Goal: Task Accomplishment & Management: Manage account settings

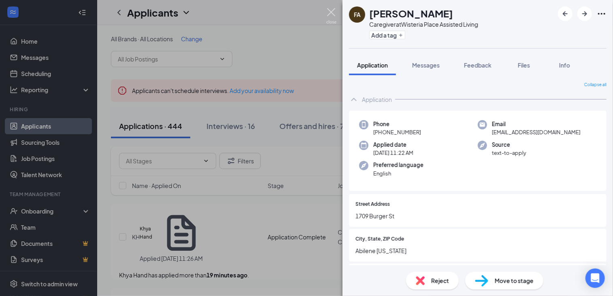
click at [330, 9] on img at bounding box center [331, 16] width 10 height 16
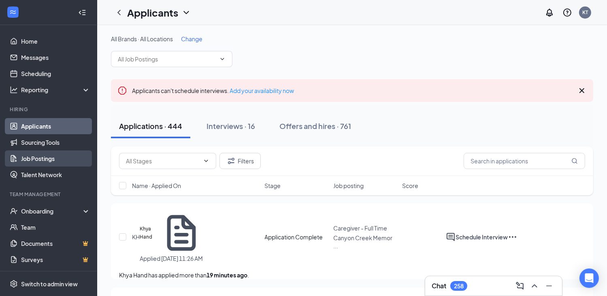
click at [34, 156] on link "Job Postings" at bounding box center [55, 159] width 69 height 16
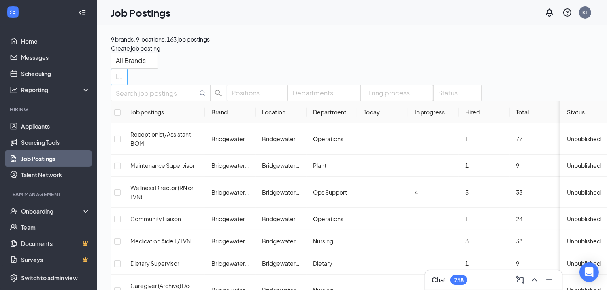
click at [117, 70] on div at bounding box center [115, 76] width 4 height 13
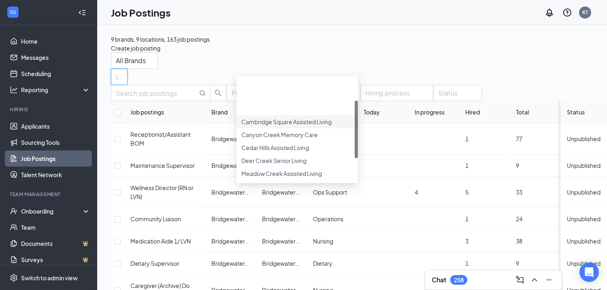
scroll to position [83, 0]
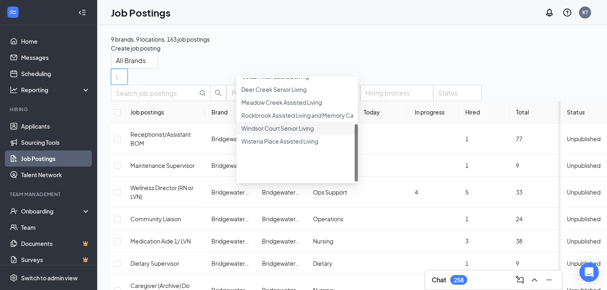
click at [248, 124] on div at bounding box center [297, 124] width 112 height 0
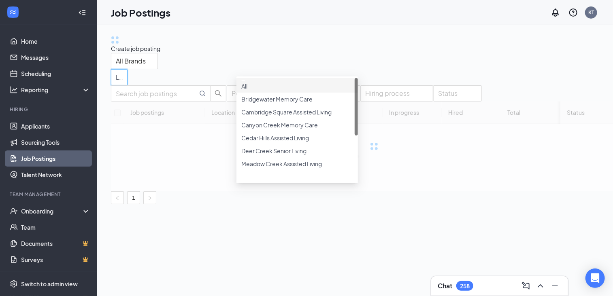
click at [409, 64] on div "All Brands Locations (1)" at bounding box center [374, 69] width 526 height 32
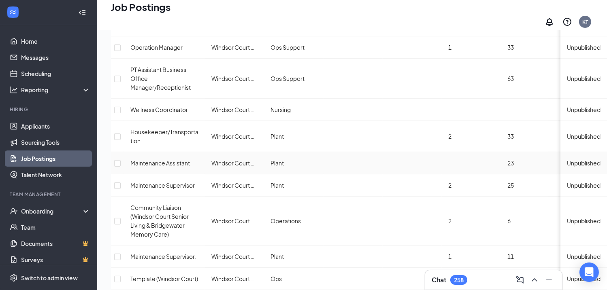
scroll to position [220, 0]
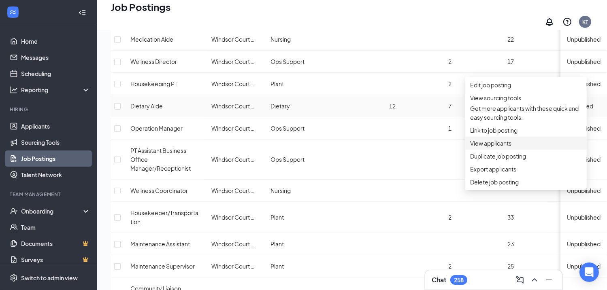
click at [495, 148] on span "View applicants" at bounding box center [526, 143] width 112 height 9
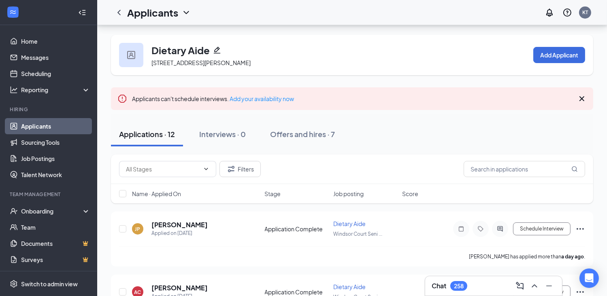
scroll to position [40, 0]
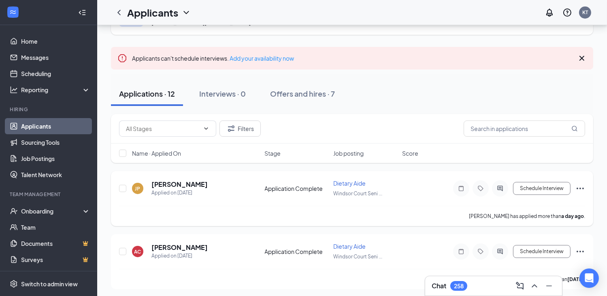
click at [578, 188] on icon "Ellipses" at bounding box center [580, 189] width 7 height 2
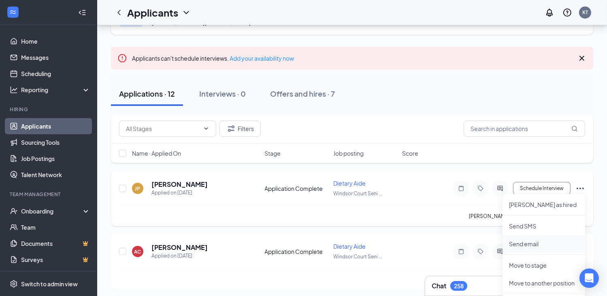
scroll to position [162, 0]
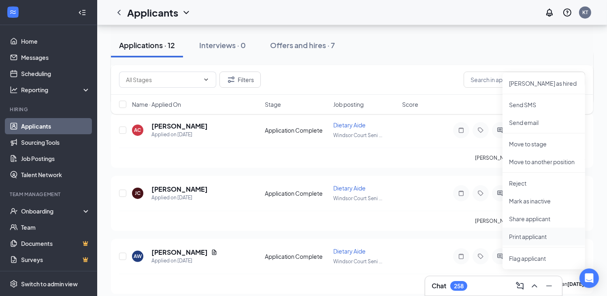
click at [528, 236] on p "Print applicant" at bounding box center [544, 237] width 70 height 8
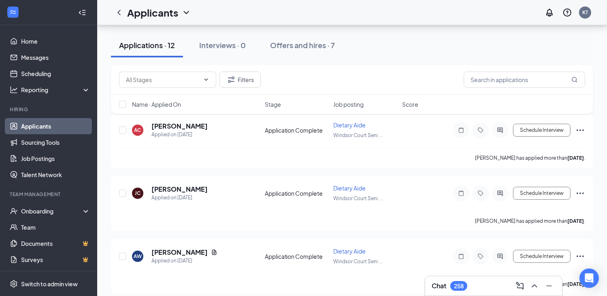
scroll to position [81, 0]
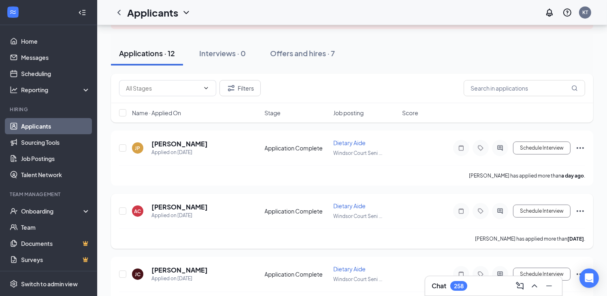
click at [581, 212] on icon "Ellipses" at bounding box center [580, 212] width 10 height 10
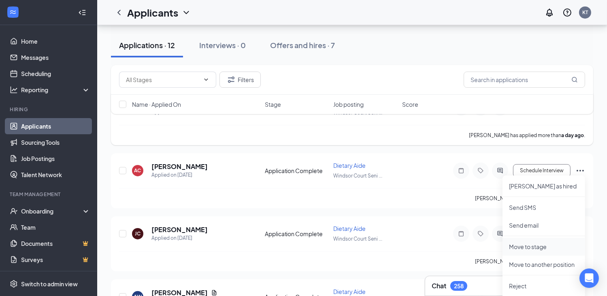
scroll to position [202, 0]
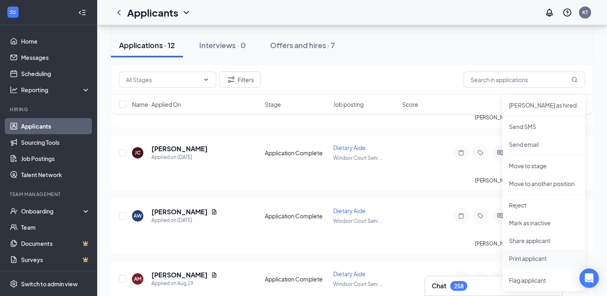
click at [535, 259] on p "Print applicant" at bounding box center [544, 259] width 70 height 8
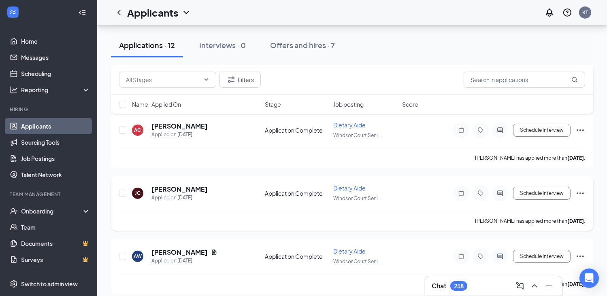
scroll to position [121, 0]
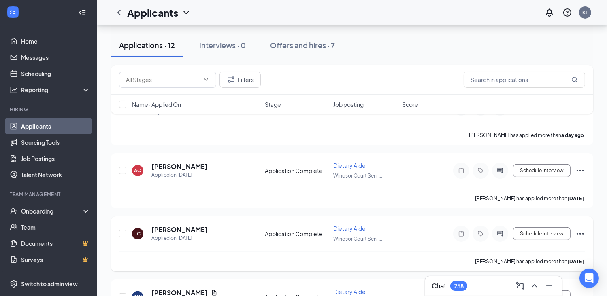
click at [579, 230] on icon "Ellipses" at bounding box center [580, 234] width 10 height 10
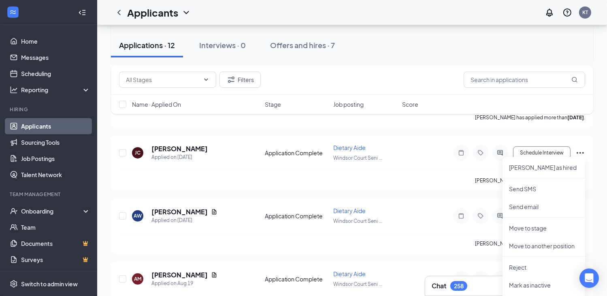
scroll to position [243, 0]
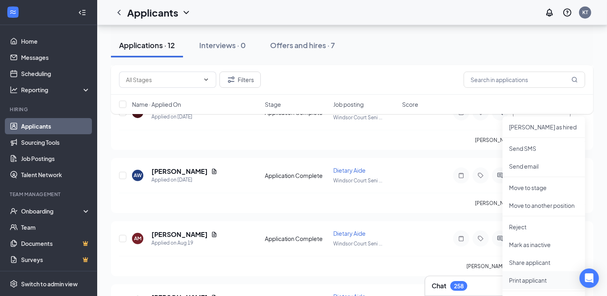
click at [530, 279] on p "Print applicant" at bounding box center [544, 281] width 70 height 8
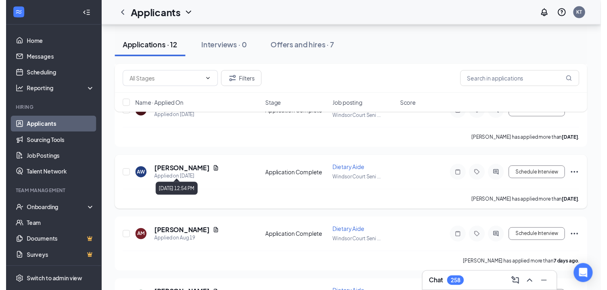
scroll to position [162, 0]
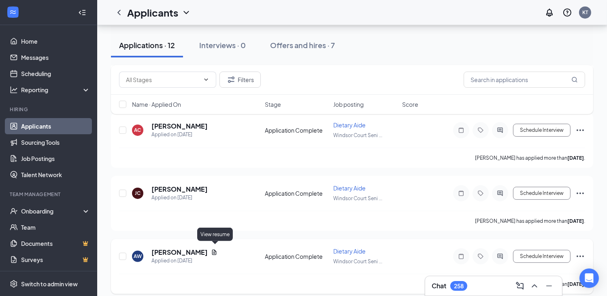
click at [215, 250] on icon "Document" at bounding box center [214, 252] width 4 height 5
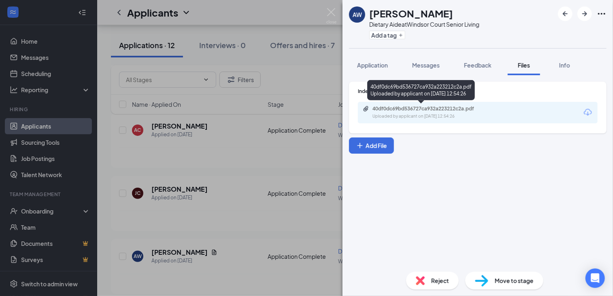
click at [403, 110] on div "40df0dc69bd536727ca932a223212c2a.pdf" at bounding box center [429, 109] width 113 height 6
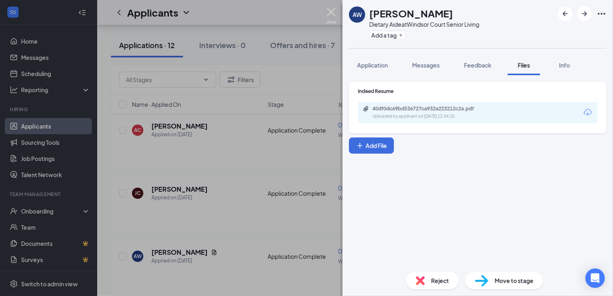
click at [332, 14] on img at bounding box center [331, 16] width 10 height 16
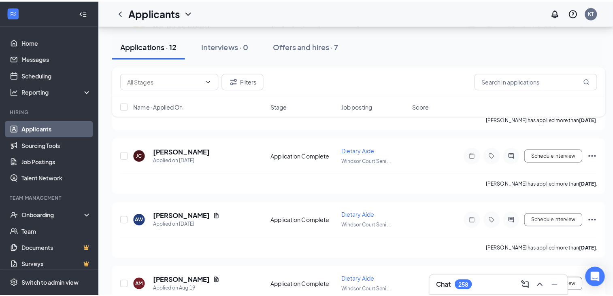
scroll to position [283, 0]
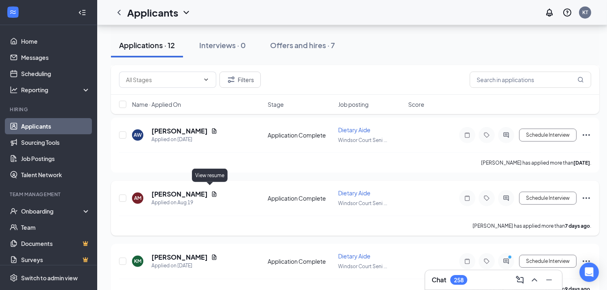
click at [211, 191] on icon "Document" at bounding box center [214, 194] width 6 height 6
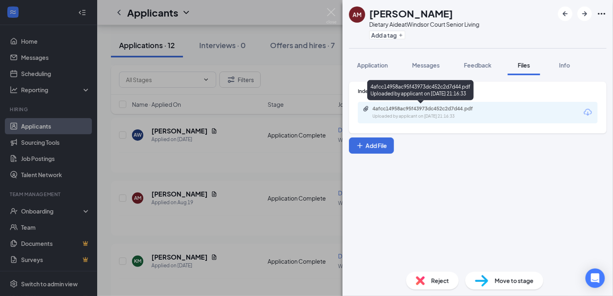
click at [393, 109] on div "4afcc14958ac95f43973dc452c2d7d44.pdf" at bounding box center [429, 109] width 113 height 6
